Goal: Task Accomplishment & Management: Manage account settings

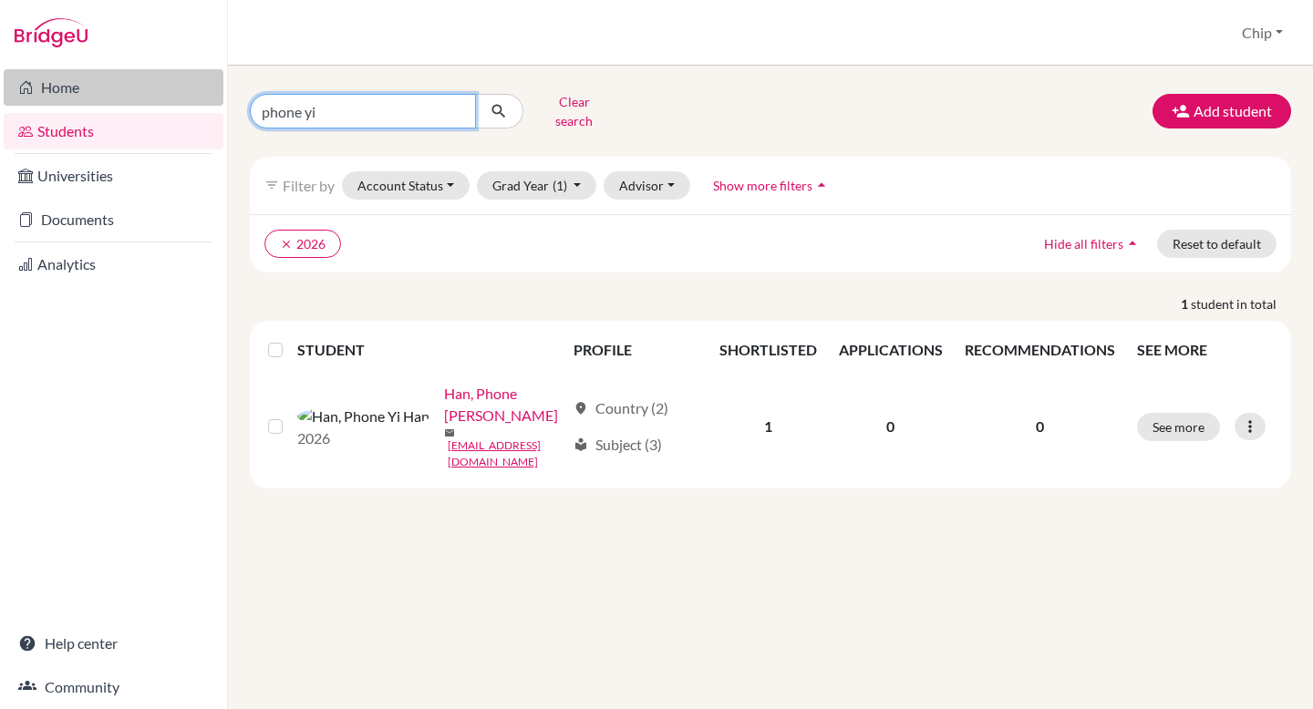
drag, startPoint x: 338, startPoint y: 105, endPoint x: 181, endPoint y: 104, distance: 156.8
click at [181, 104] on div "Home Students Universities Documents Analytics Help center Community Students o…" at bounding box center [656, 354] width 1313 height 709
type input "[PERSON_NAME]"
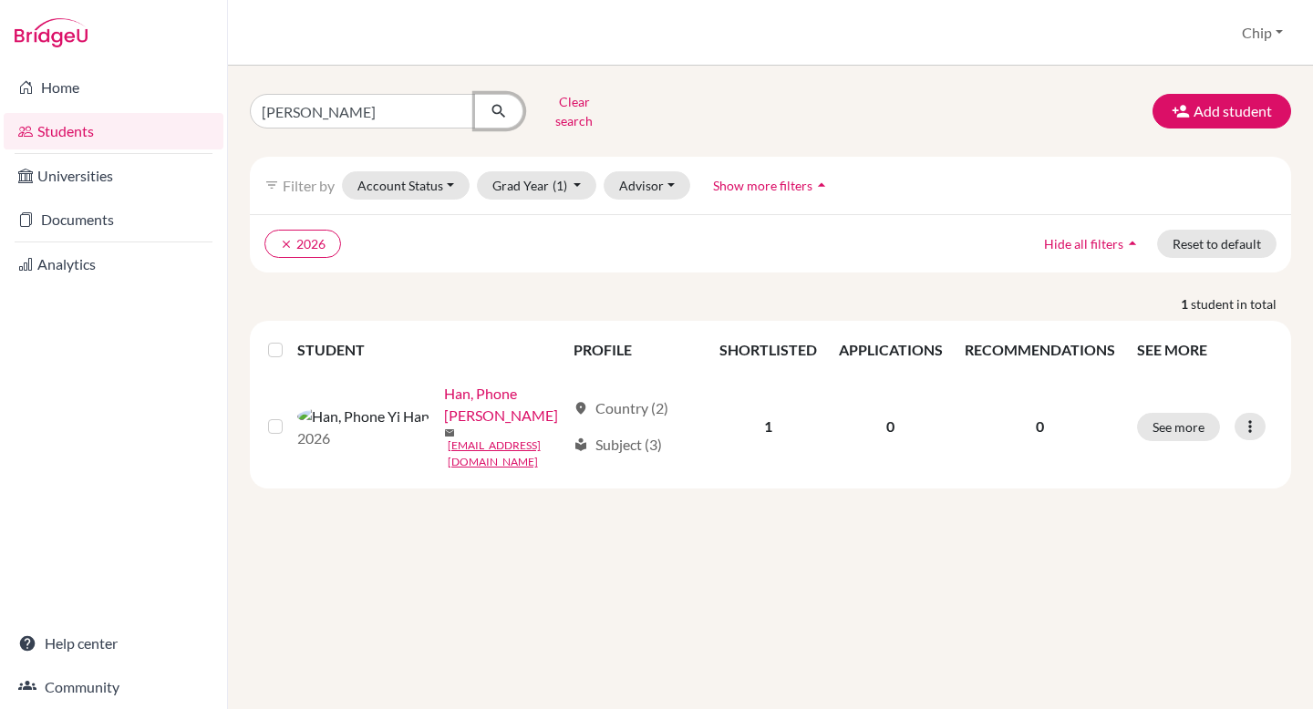
click at [501, 104] on icon "submit" at bounding box center [498, 111] width 18 height 18
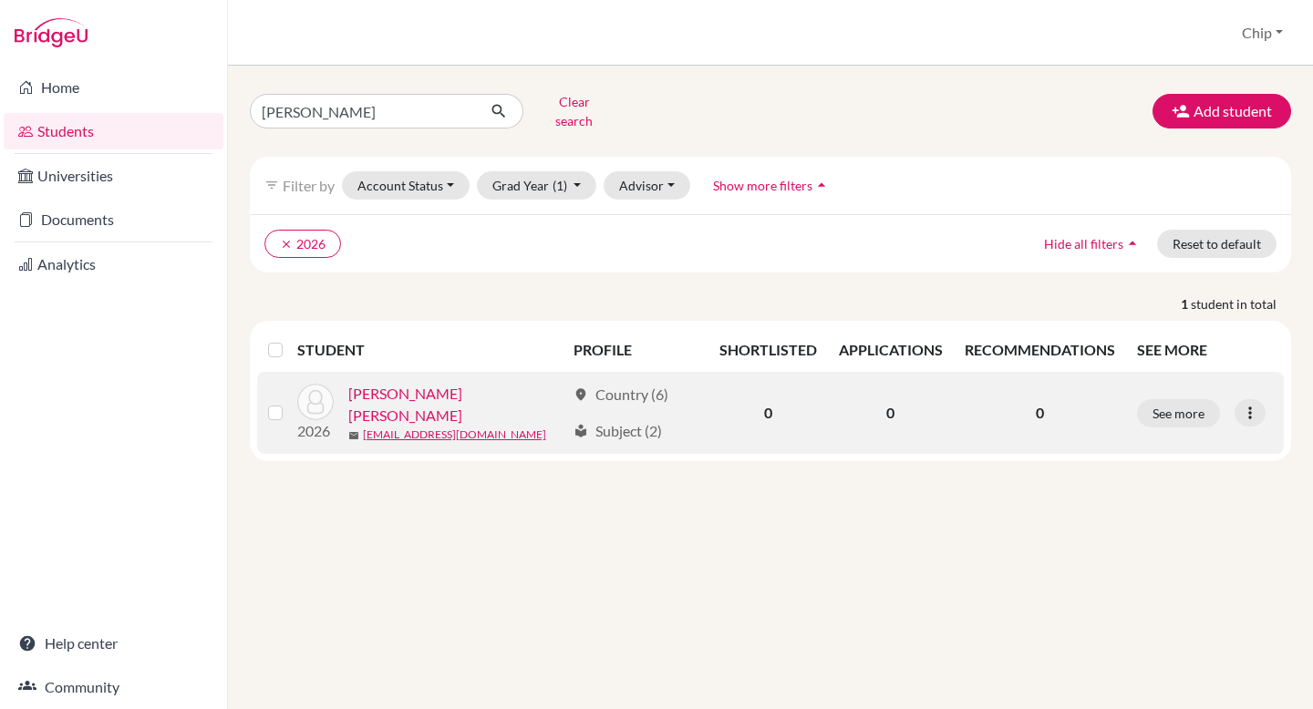
click at [456, 394] on link "[PERSON_NAME] [PERSON_NAME]" at bounding box center [456, 405] width 217 height 44
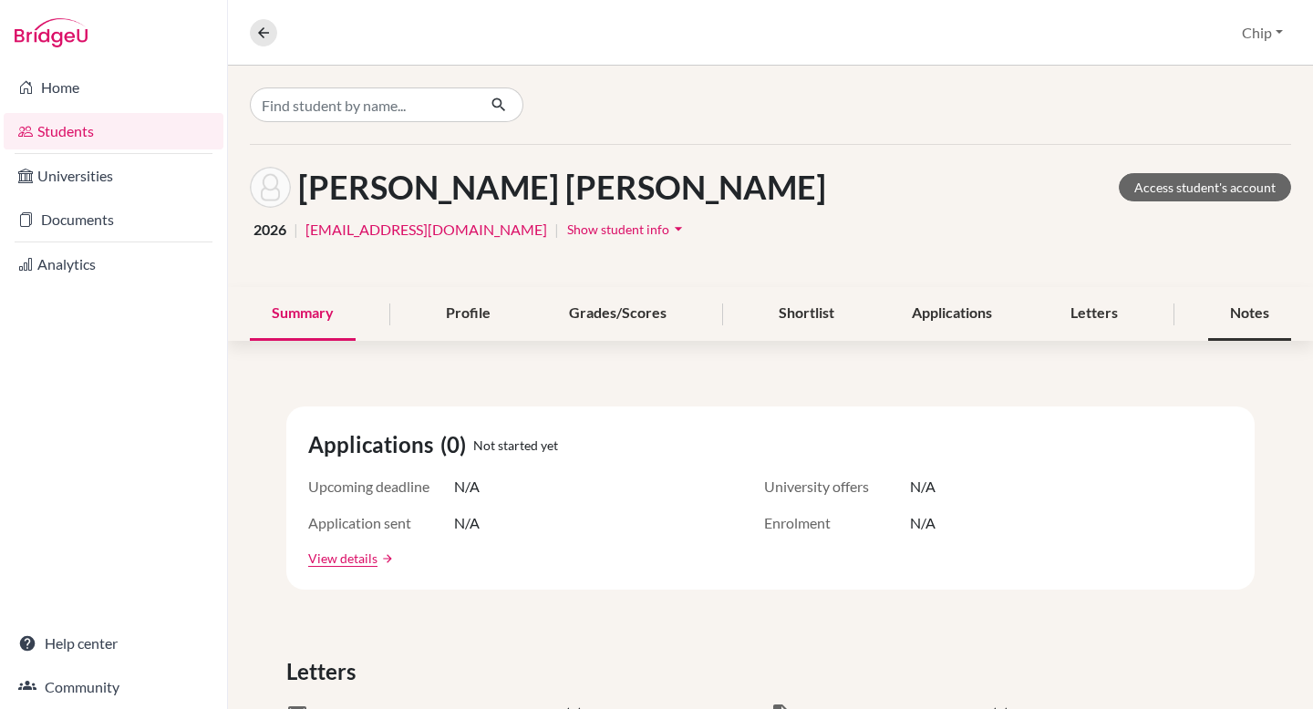
click at [1242, 311] on div "Notes" at bounding box center [1249, 314] width 83 height 54
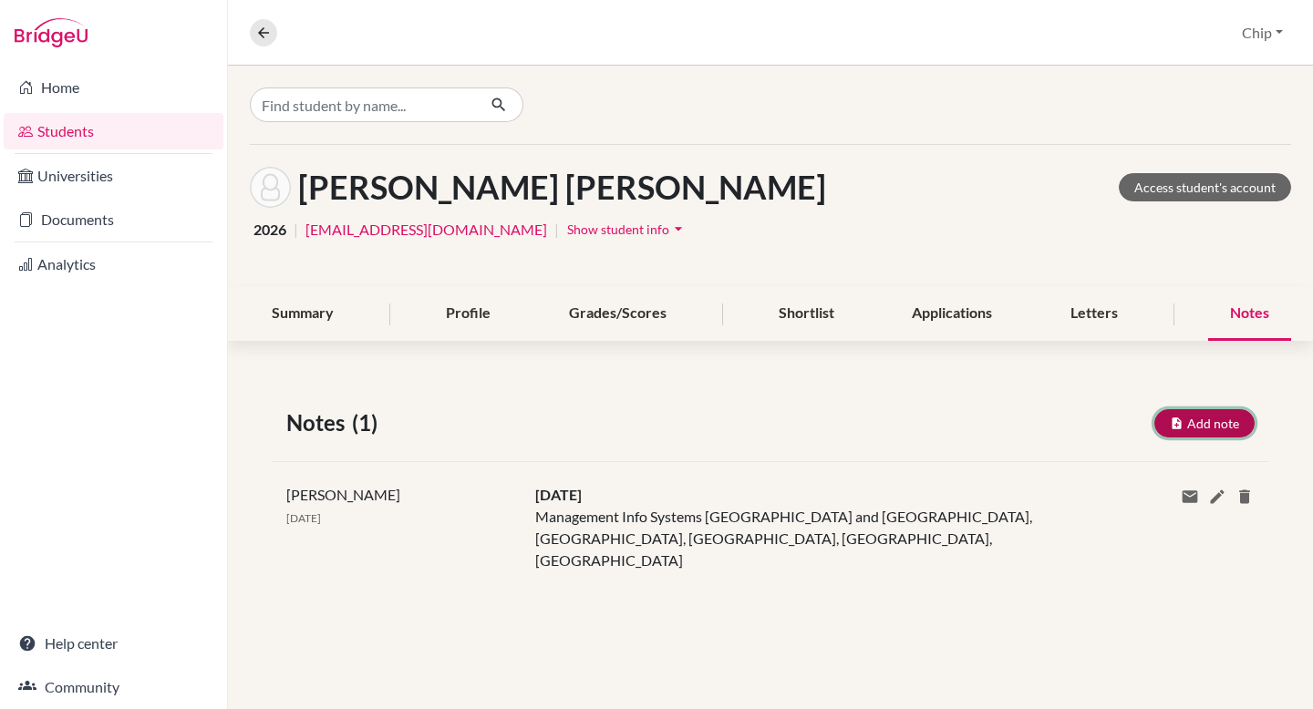
click at [1195, 425] on button "Add note" at bounding box center [1204, 423] width 100 height 28
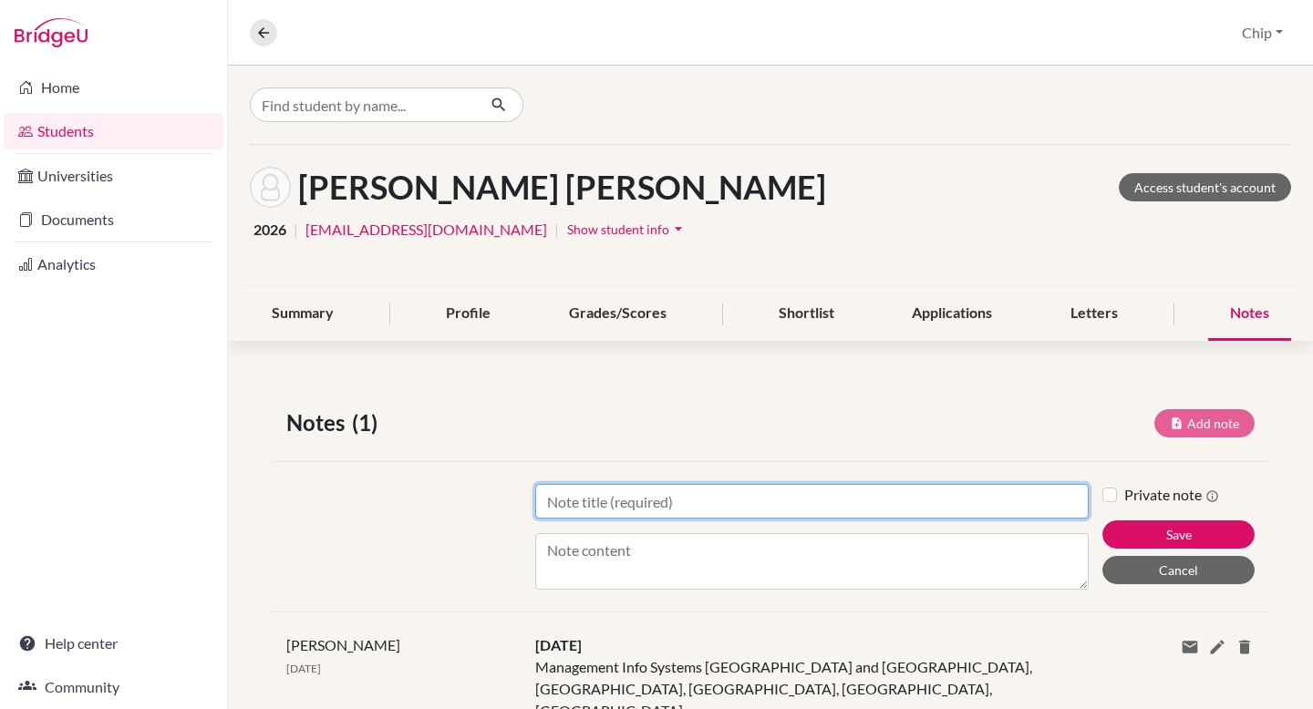
click at [771, 510] on input "Title" at bounding box center [811, 501] width 553 height 35
type input "[DATE]"
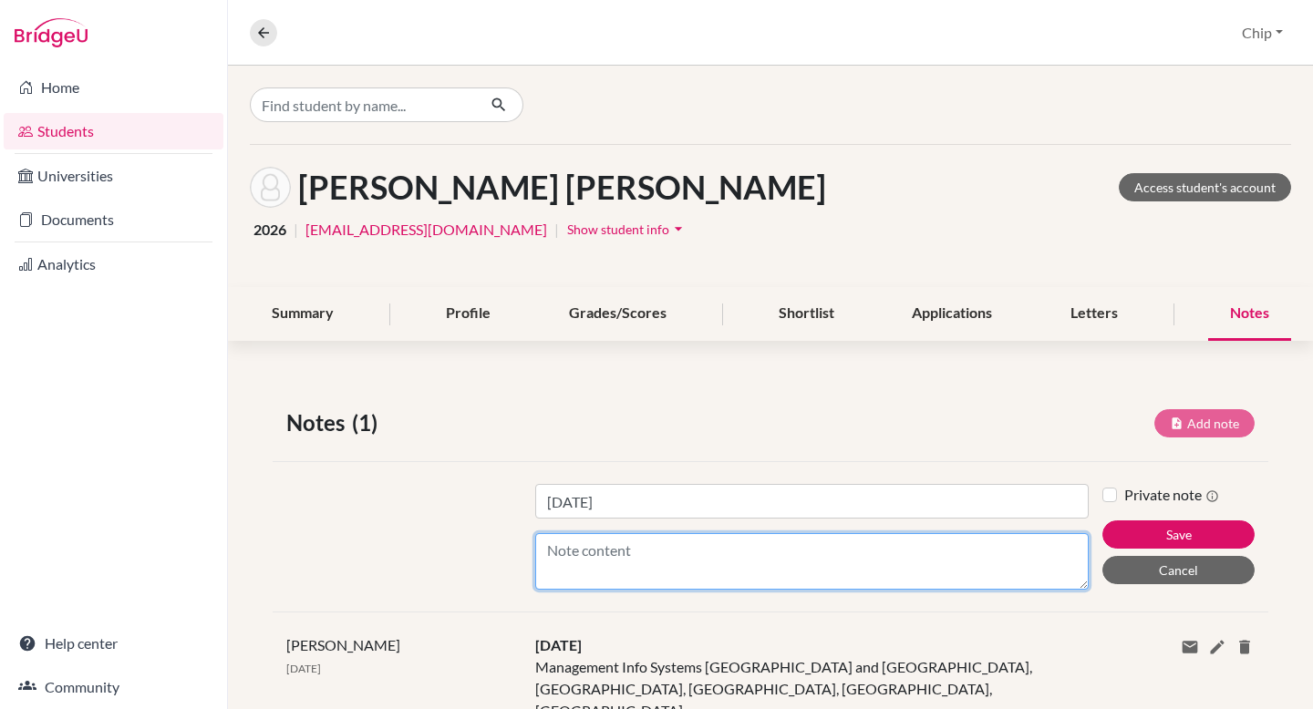
click at [625, 561] on textarea "Content" at bounding box center [811, 561] width 553 height 57
type textarea "MGMT/Business, 1st: UBC, 2nd: UofT, 3rd: [PERSON_NAME]...PS:"
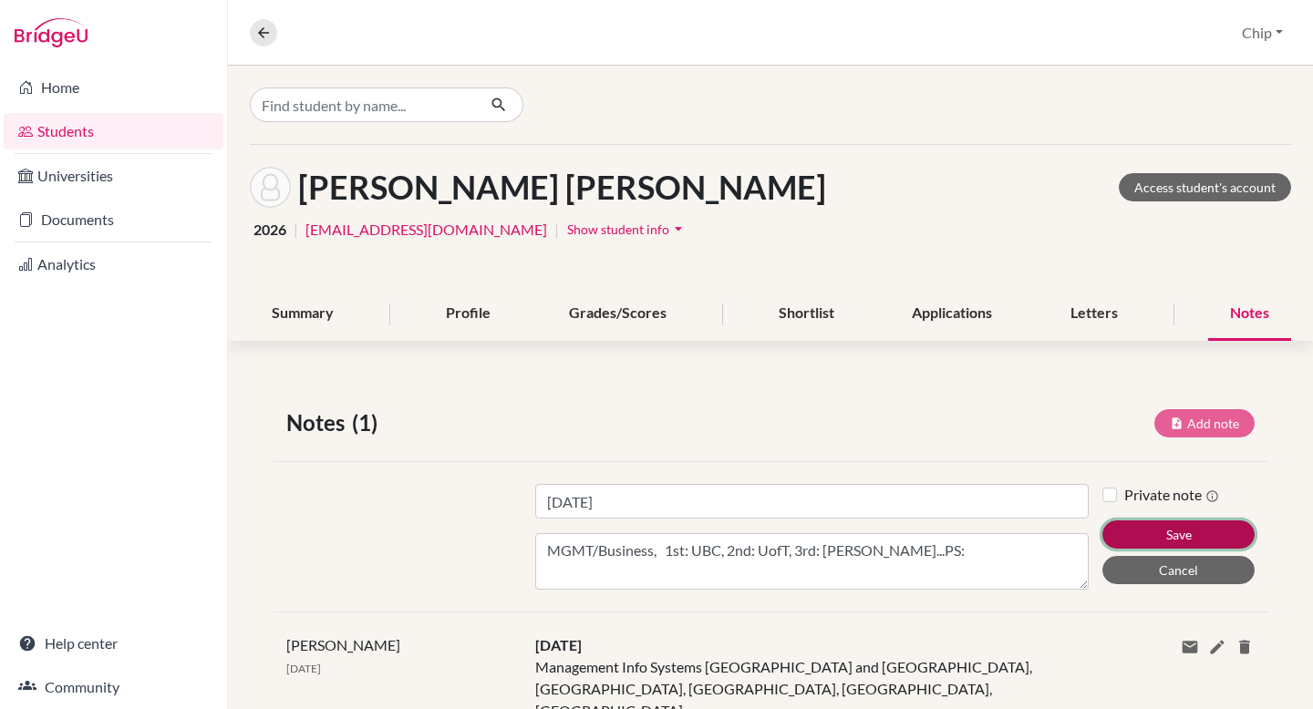
click at [1169, 541] on button "Save" at bounding box center [1178, 534] width 152 height 28
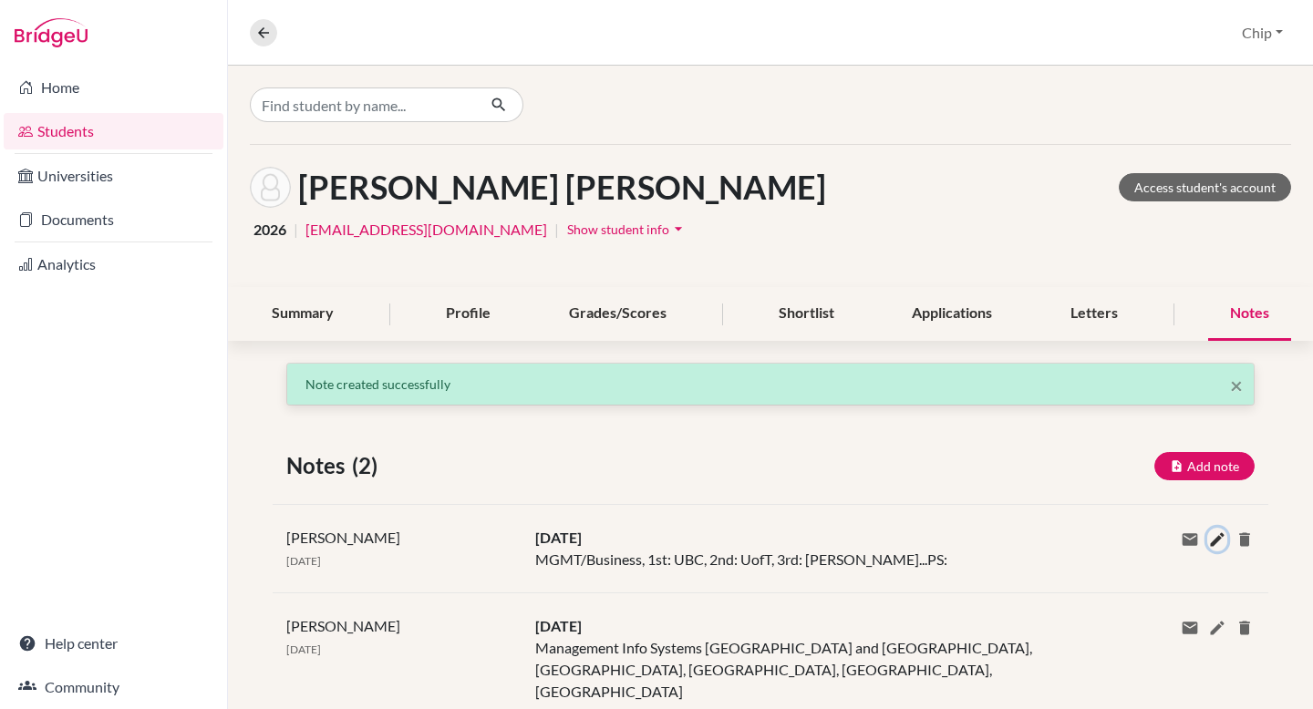
click at [1208, 534] on icon at bounding box center [1217, 540] width 18 height 18
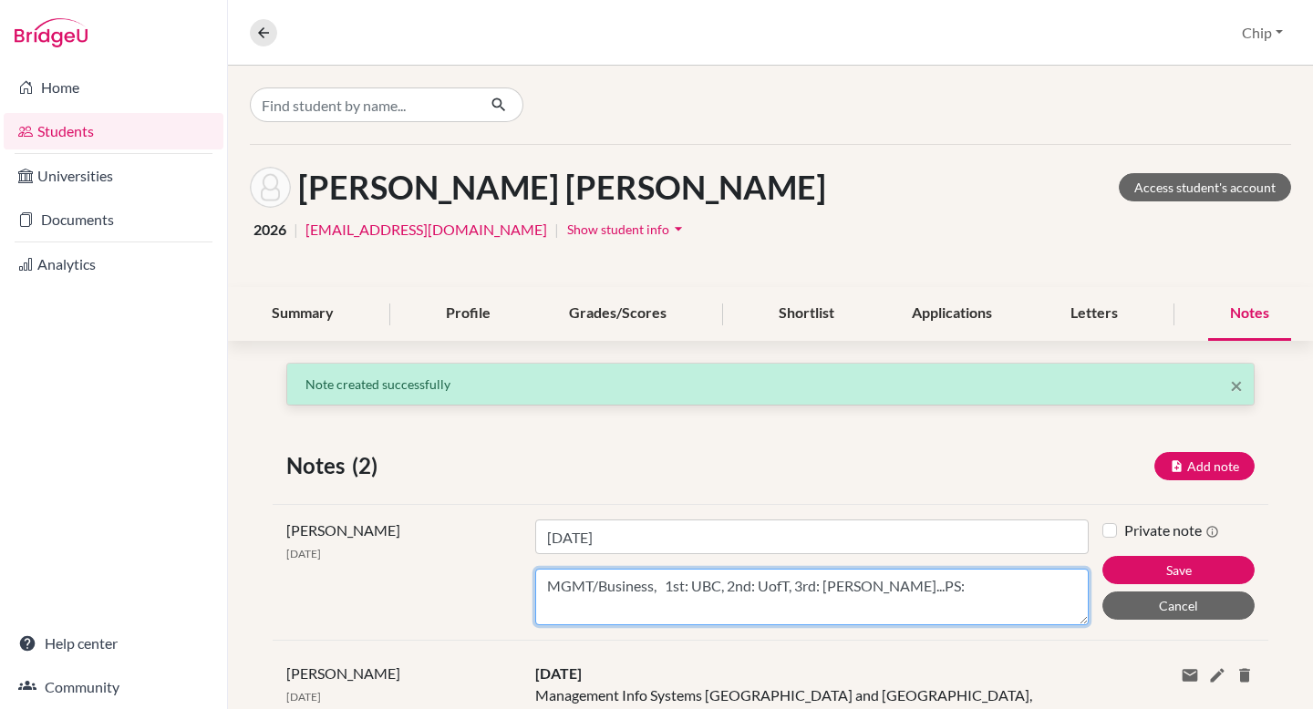
click at [922, 582] on textarea "MGMT/Business, 1st: UBC, 2nd: UofT, 3rd: [PERSON_NAME]...PS:" at bounding box center [811, 597] width 553 height 57
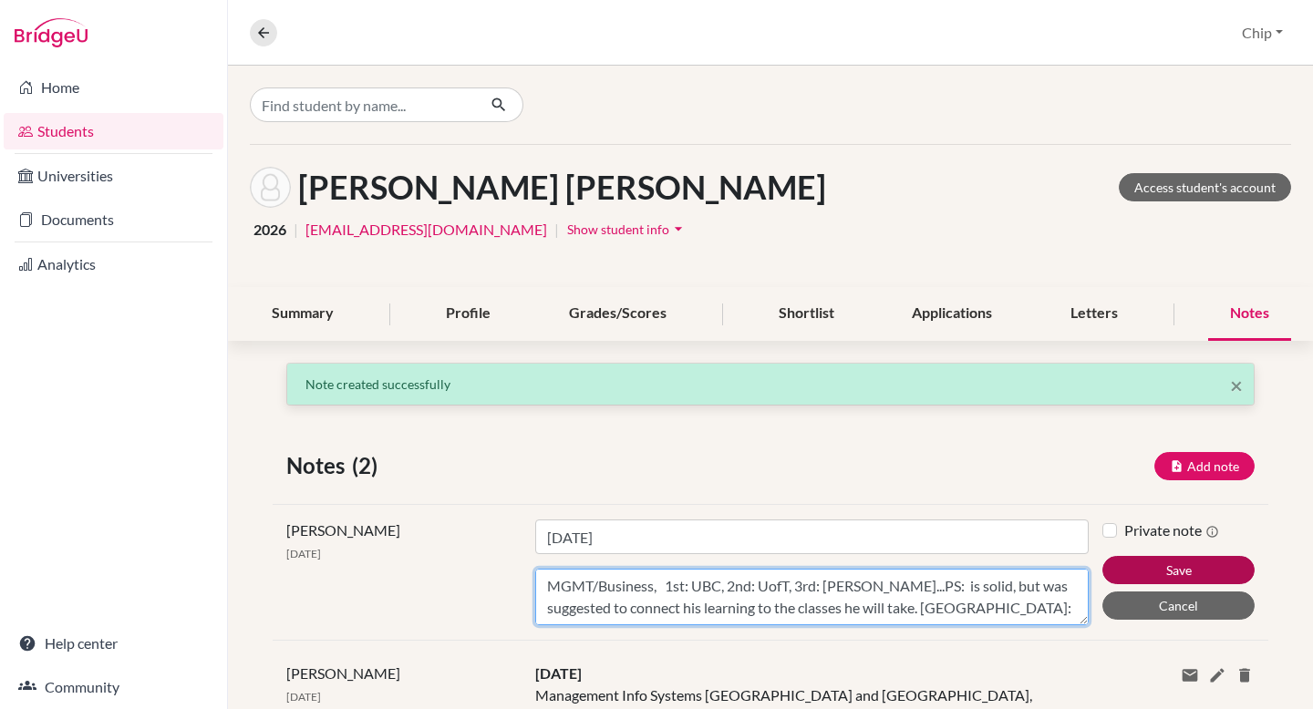
type textarea "MGMT/Business, 1st: UBC, 2nd: UofT, 3rd: [PERSON_NAME]...PS: is solid, but was …"
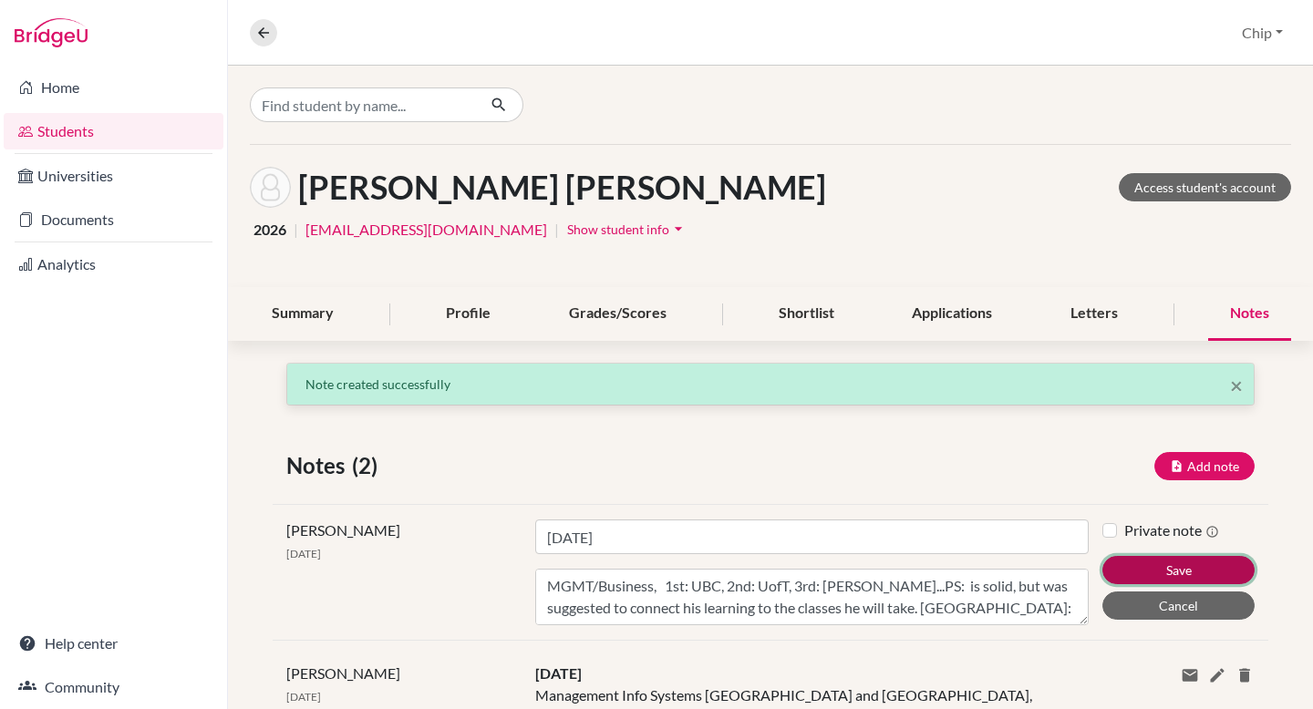
click at [1172, 568] on button "Save" at bounding box center [1178, 570] width 152 height 28
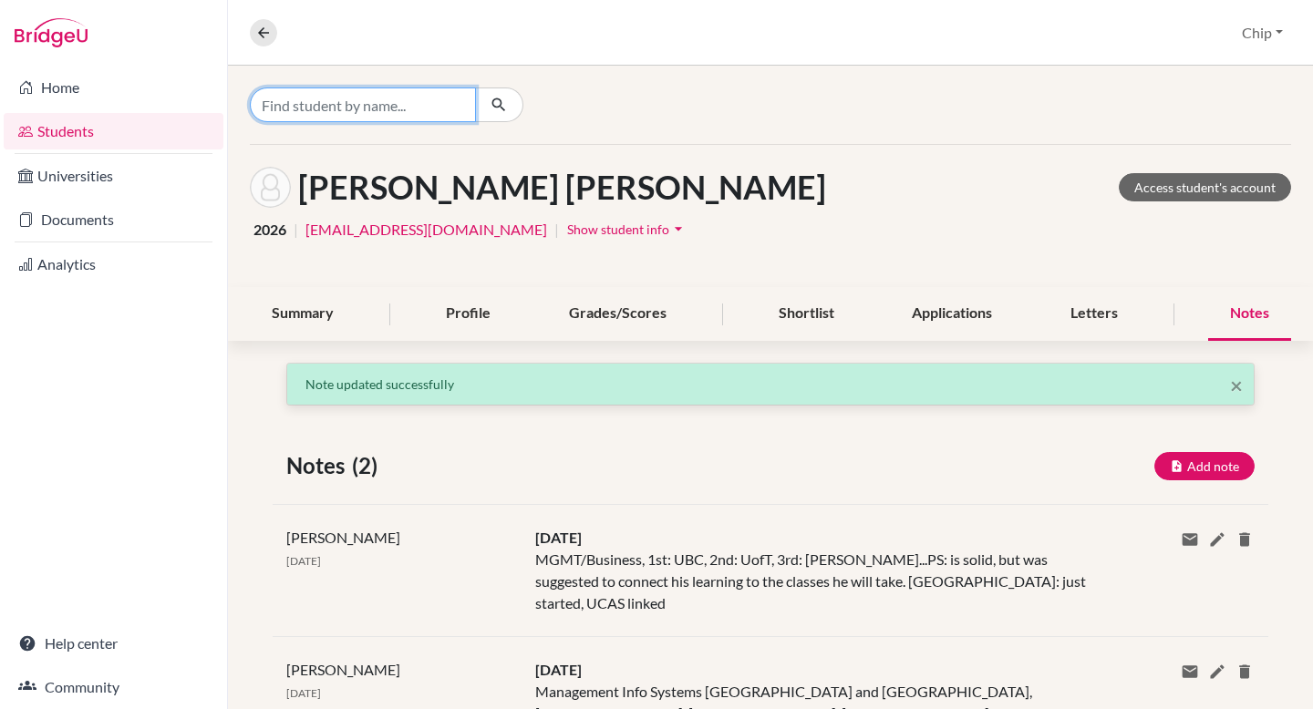
click at [424, 109] on input "Find student by name..." at bounding box center [363, 105] width 226 height 35
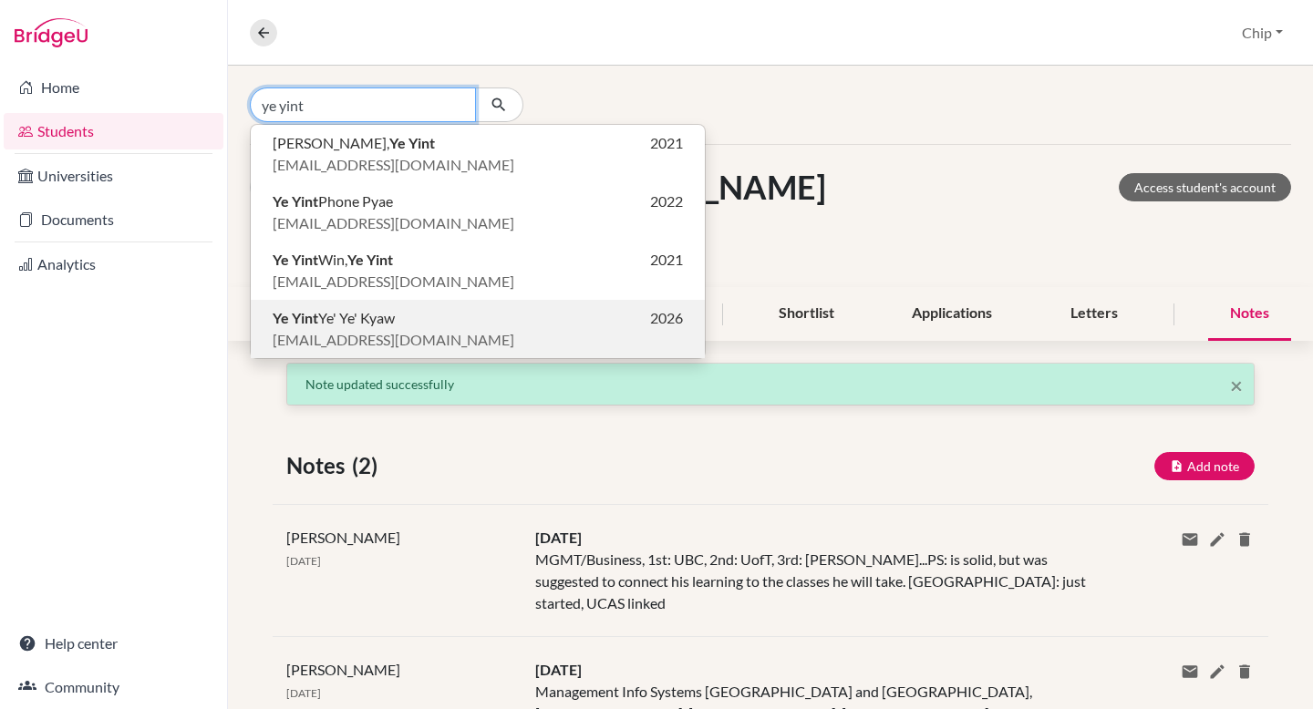
type input "ye yint"
click at [346, 324] on span "Ye Yint Ye' Ye' Kyaw" at bounding box center [334, 318] width 122 height 22
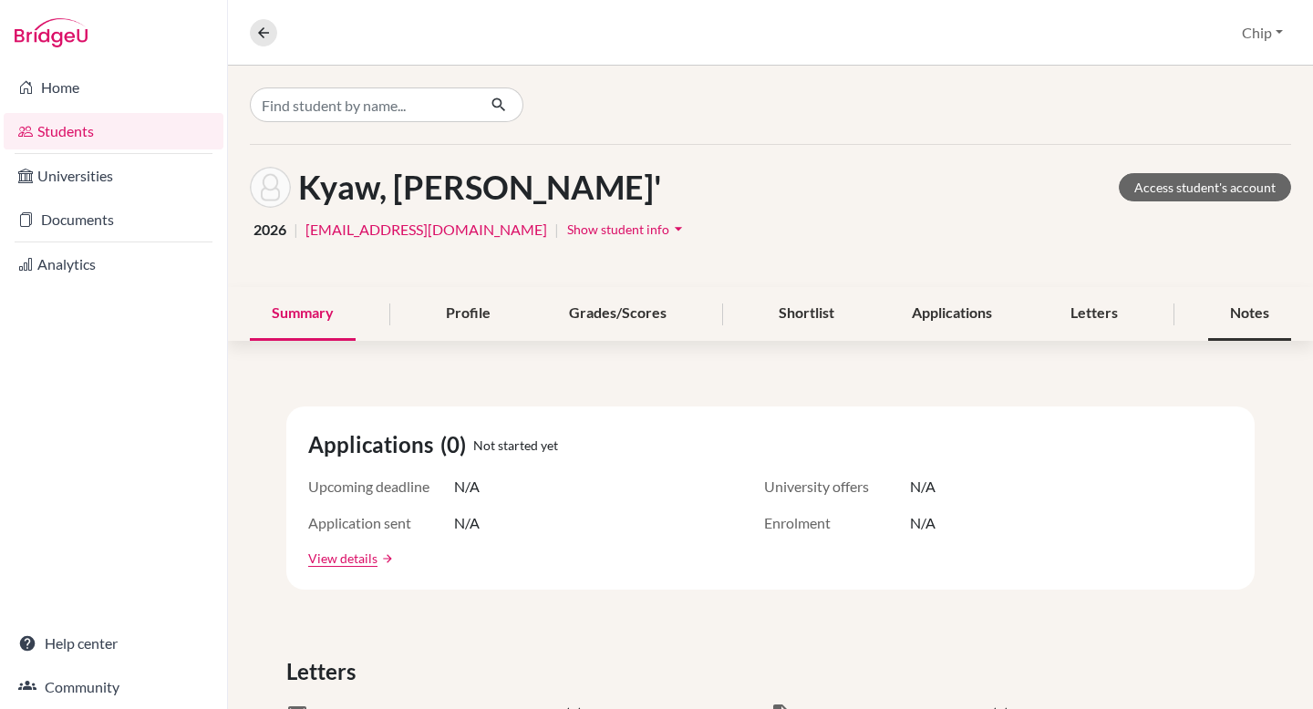
click at [1234, 307] on div "Notes" at bounding box center [1249, 314] width 83 height 54
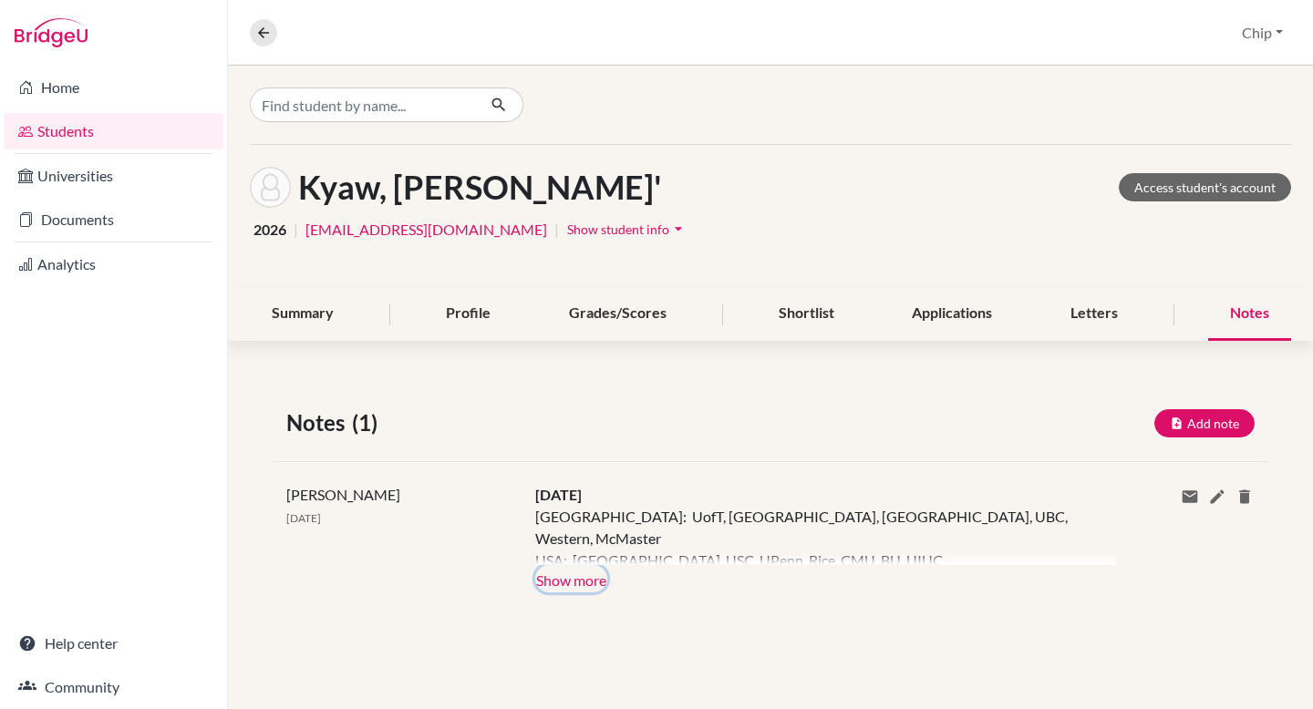
click at [585, 580] on button "Show more" at bounding box center [571, 578] width 72 height 27
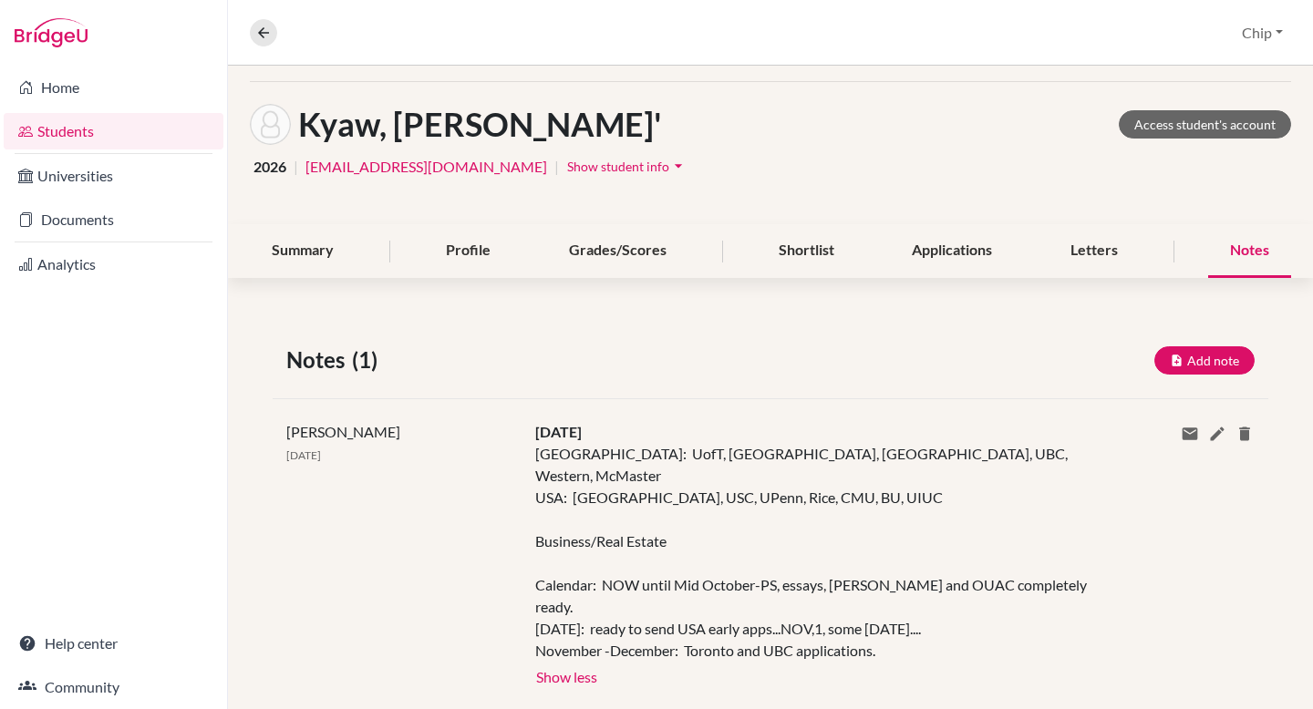
scroll to position [65, 0]
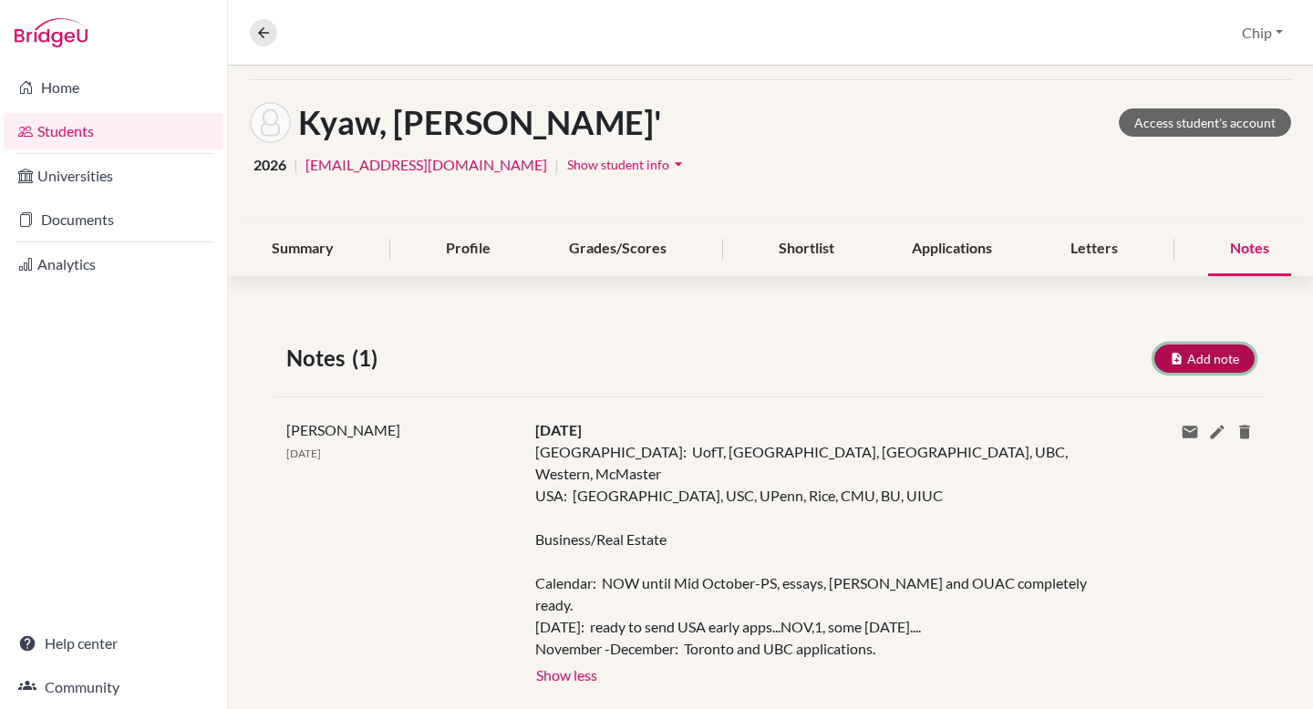
click at [1194, 352] on button "Add note" at bounding box center [1204, 359] width 100 height 28
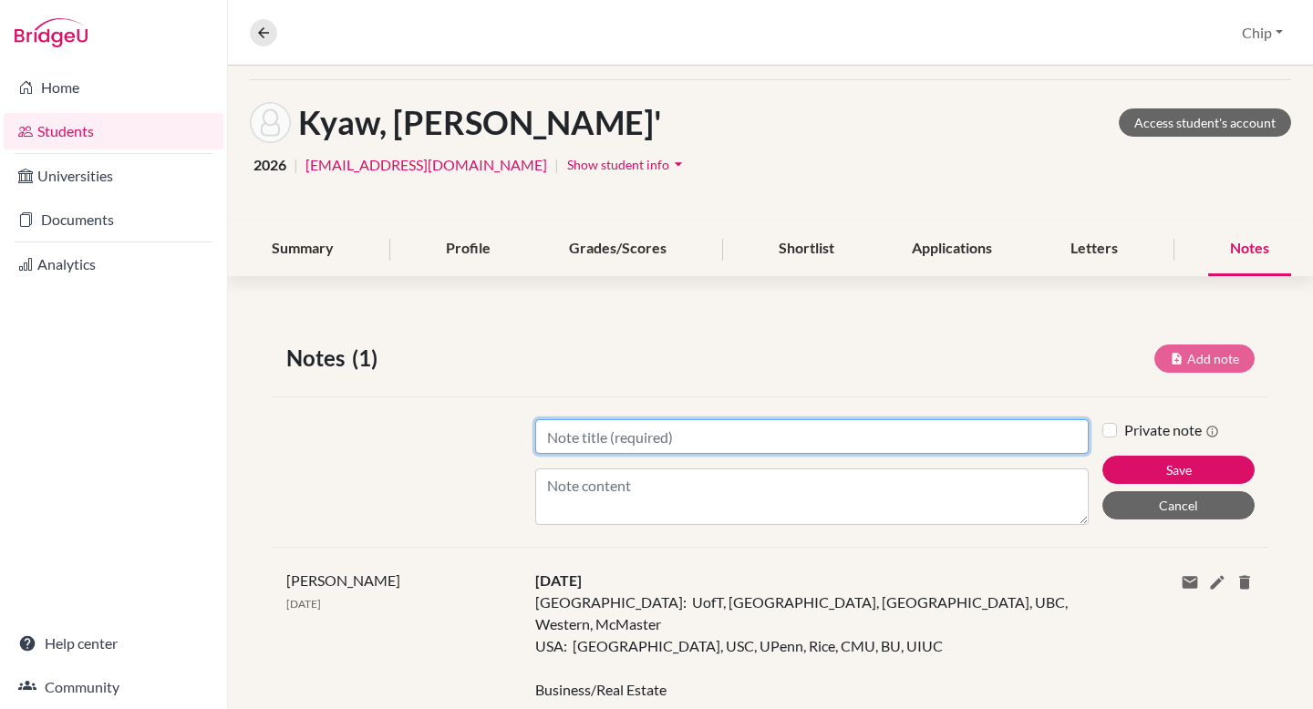
click at [737, 432] on input "Title" at bounding box center [811, 436] width 553 height 35
type input "[DATE]"
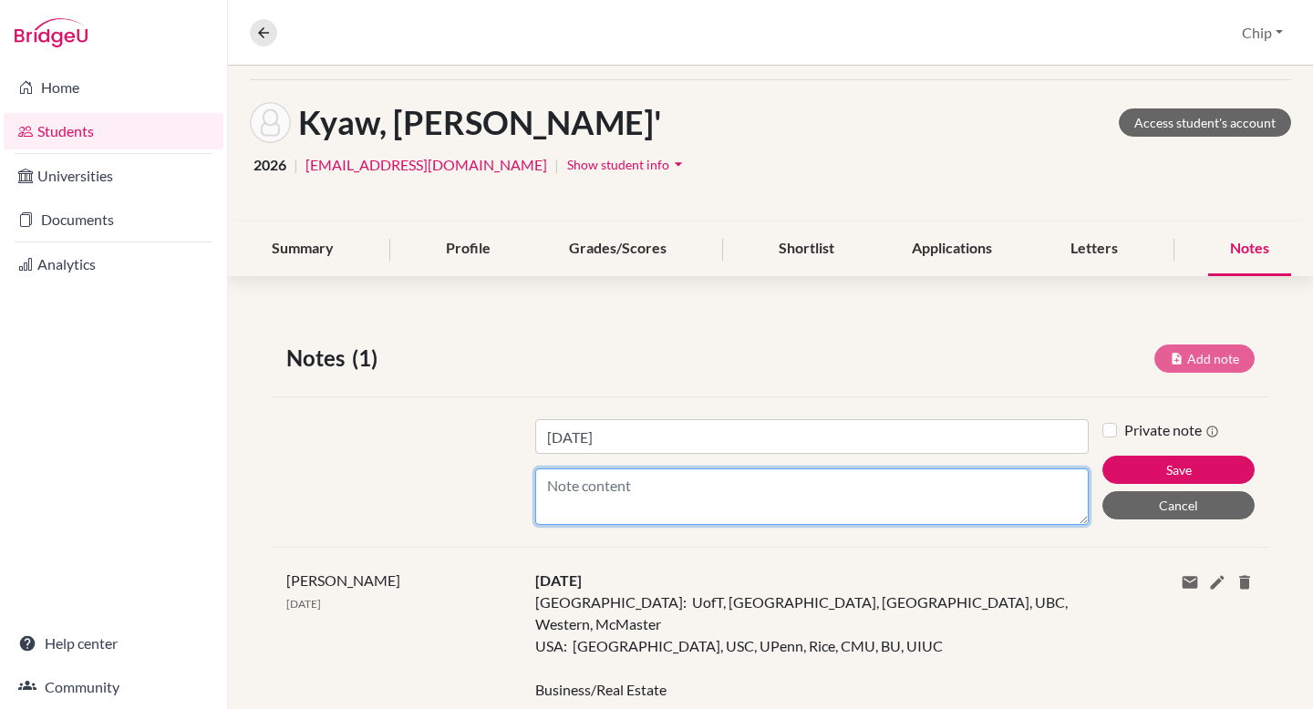
click at [670, 472] on textarea "Content" at bounding box center [811, 497] width 553 height 57
type textarea "Work on Common App [DATE]"
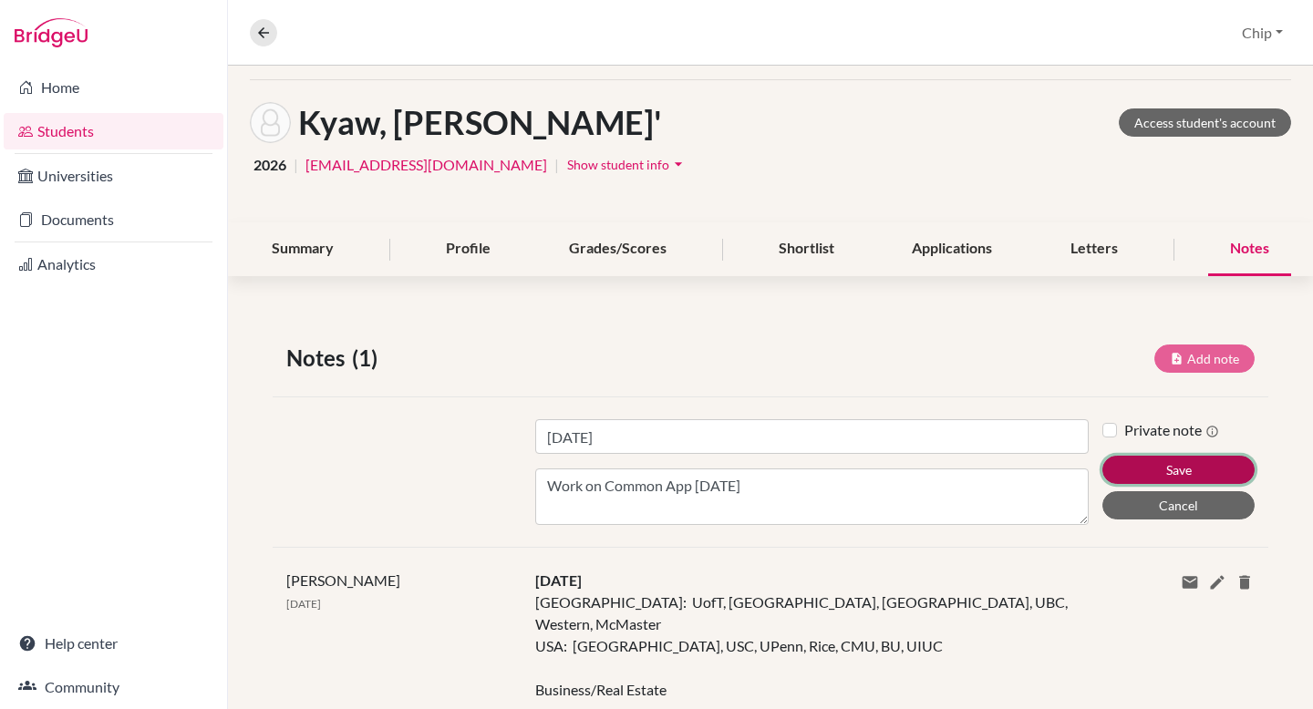
click at [1168, 464] on button "Save" at bounding box center [1178, 470] width 152 height 28
